Goal: Task Accomplishment & Management: Manage account settings

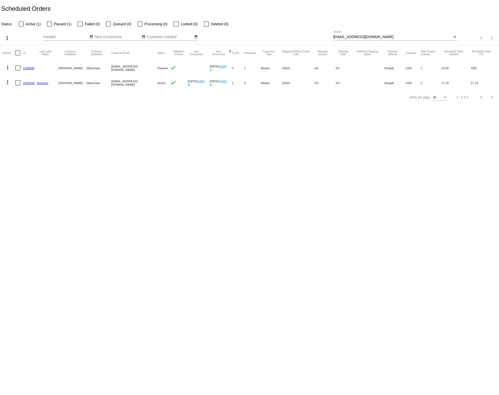
click at [362, 33] on div "[EMAIL_ADDRESS][DOMAIN_NAME] Search" at bounding box center [392, 36] width 119 height 10
click at [361, 35] on input "[EMAIL_ADDRESS][DOMAIN_NAME]" at bounding box center [392, 37] width 119 height 4
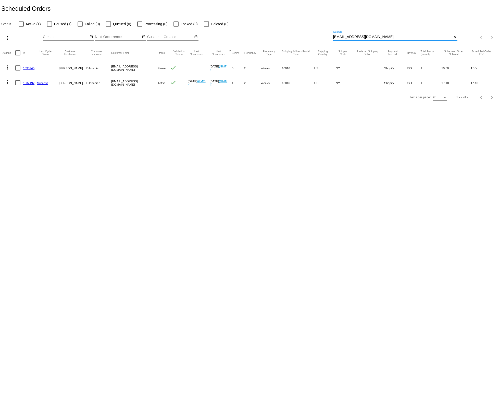
click at [361, 35] on input "[EMAIL_ADDRESS][DOMAIN_NAME]" at bounding box center [392, 37] width 119 height 4
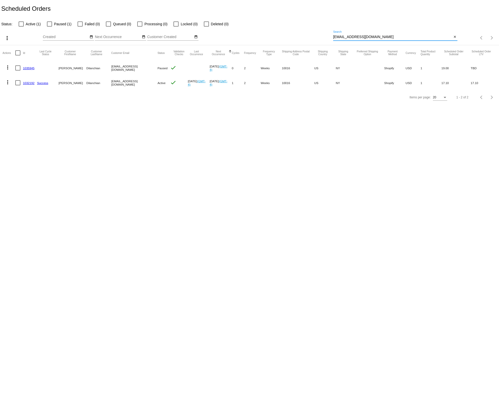
paste input "[EMAIL_ADDRESS]"
type input "[EMAIL_ADDRESS][DOMAIN_NAME]"
click at [29, 68] on link "1032253" at bounding box center [28, 67] width 11 height 3
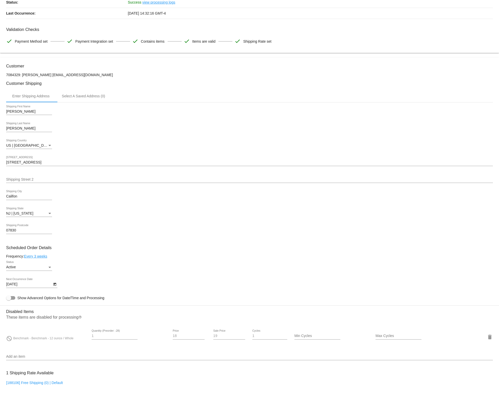
scroll to position [52, 0]
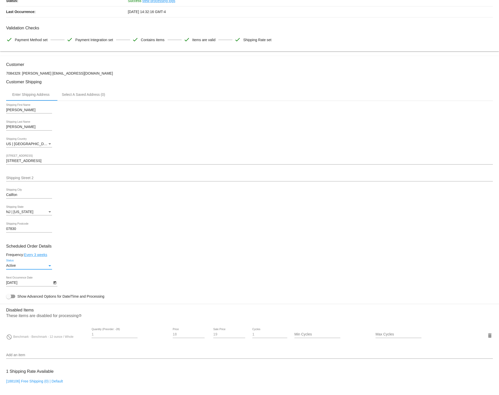
click at [44, 267] on div "Active" at bounding box center [26, 265] width 41 height 4
click at [92, 252] on div at bounding box center [249, 197] width 499 height 395
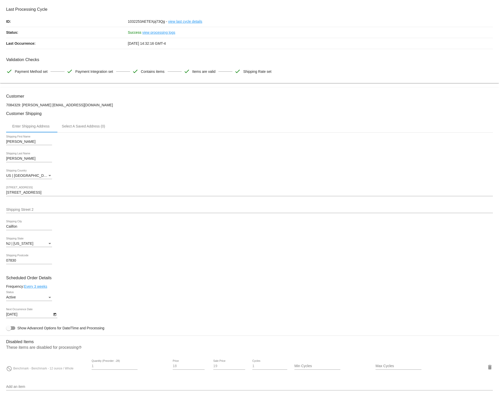
scroll to position [0, 0]
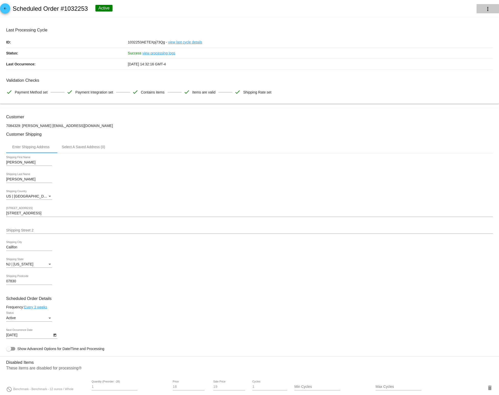
click at [488, 8] on mat-icon "more_vert" at bounding box center [488, 9] width 6 height 6
click at [456, 61] on button "delete Delete" at bounding box center [463, 61] width 71 height 12
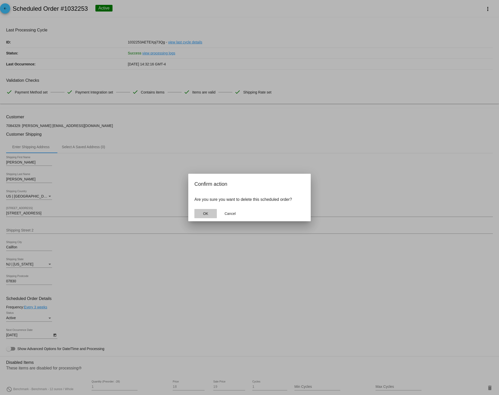
click at [205, 213] on span "OK" at bounding box center [205, 213] width 5 height 4
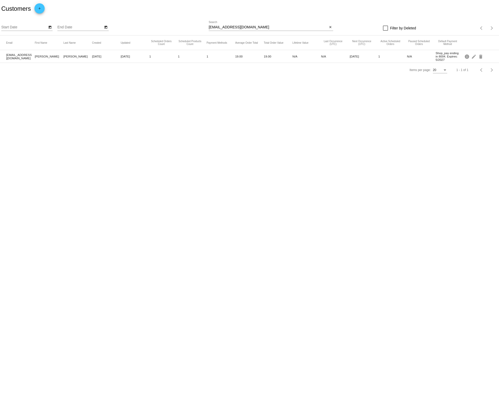
click at [256, 27] on input "[EMAIL_ADDRESS][DOMAIN_NAME]" at bounding box center [268, 27] width 119 height 4
paste input "[EMAIL_ADDRESS]"
click at [480, 56] on mat-icon "delete" at bounding box center [481, 56] width 6 height 8
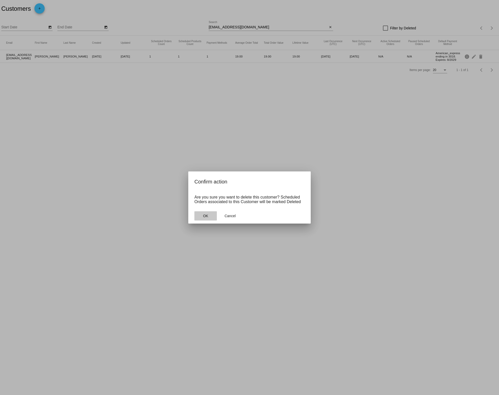
click at [204, 216] on span "OK" at bounding box center [205, 216] width 5 height 4
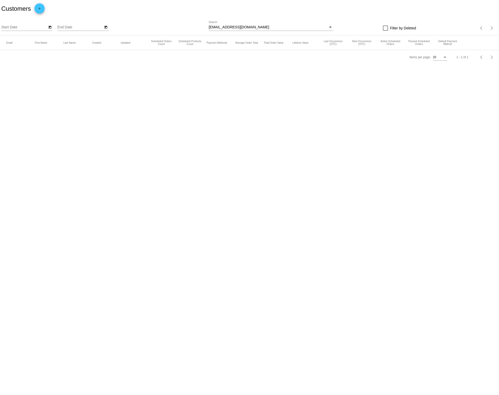
click at [236, 29] on input "[EMAIL_ADDRESS][DOMAIN_NAME]" at bounding box center [268, 27] width 119 height 4
paste input "elly@spada.net"
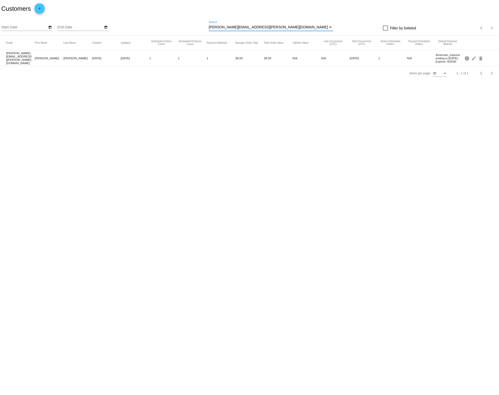
click at [273, 26] on input "Kelly@spada.net" at bounding box center [268, 27] width 119 height 4
paste input "[EMAIL_ADDRESS][DOMAIN_NAME]"
type input "[EMAIL_ADDRESS][DOMAIN_NAME]"
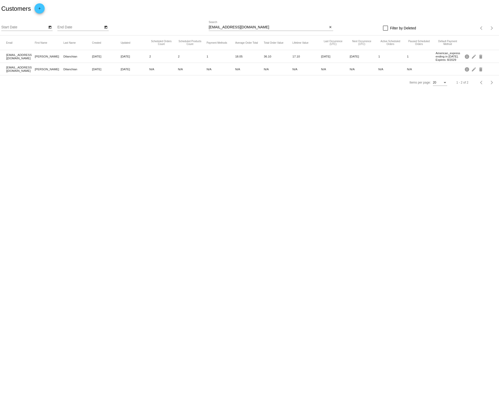
click at [90, 98] on body "Customers add Start Date End Date alec.dilanchian@gmail.com Search close Filter…" at bounding box center [249, 197] width 499 height 395
